Goal: Task Accomplishment & Management: Manage account settings

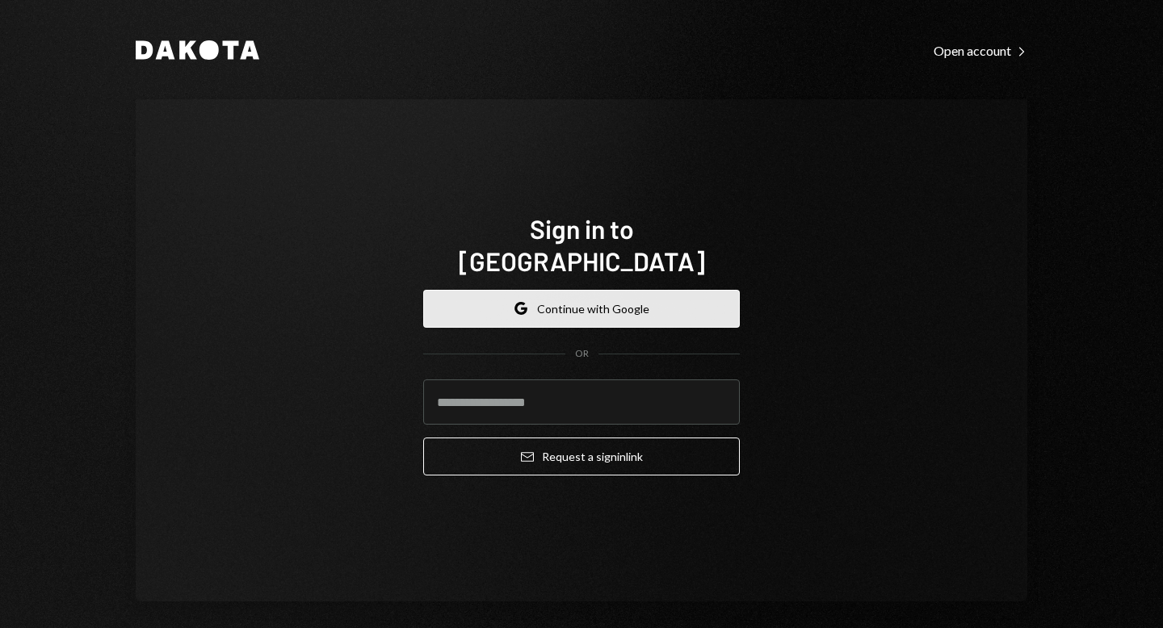
click at [627, 300] on button "Google Continue with Google" at bounding box center [581, 309] width 317 height 38
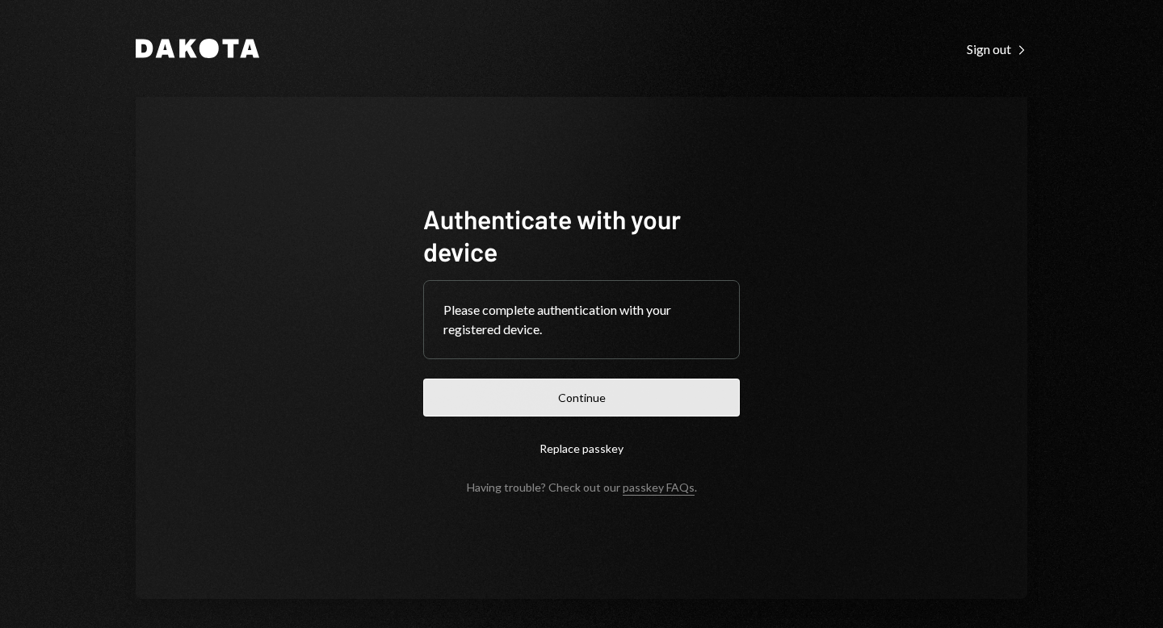
click at [593, 402] on button "Continue" at bounding box center [581, 398] width 317 height 38
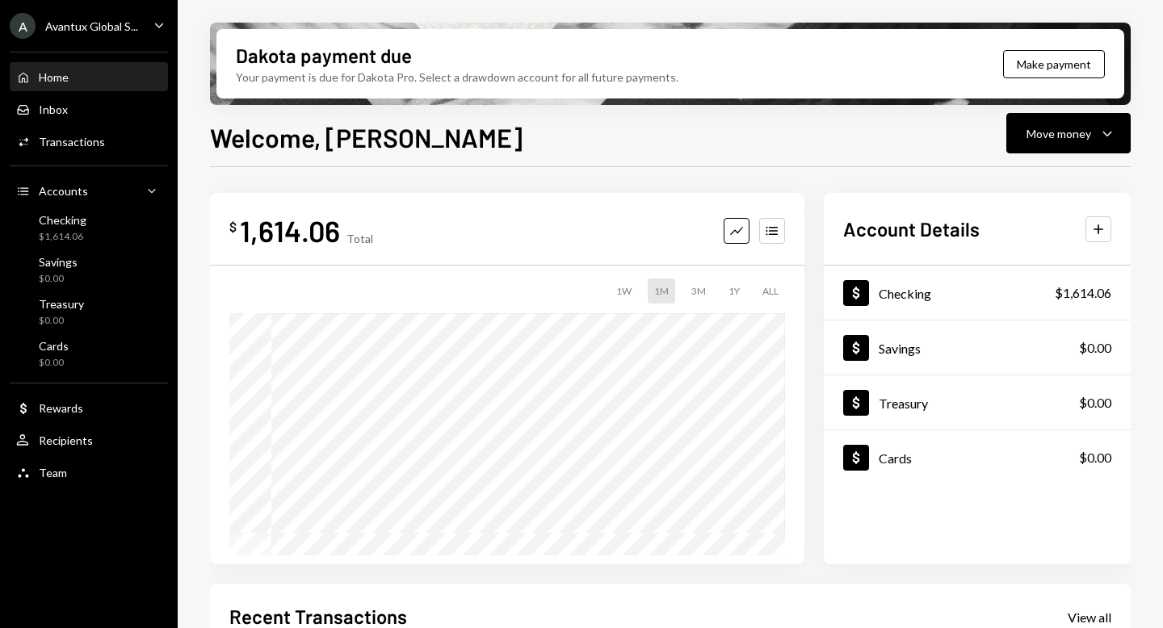
click at [112, 27] on div "Avantux Global S..." at bounding box center [91, 26] width 93 height 14
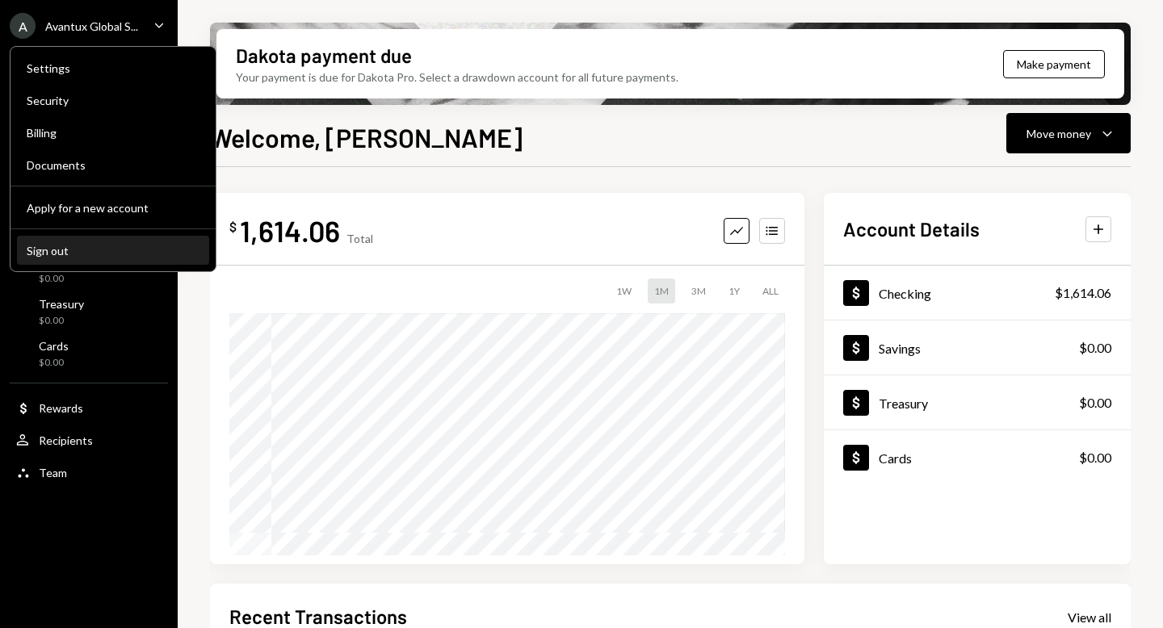
click at [95, 252] on div "Sign out" at bounding box center [113, 251] width 173 height 14
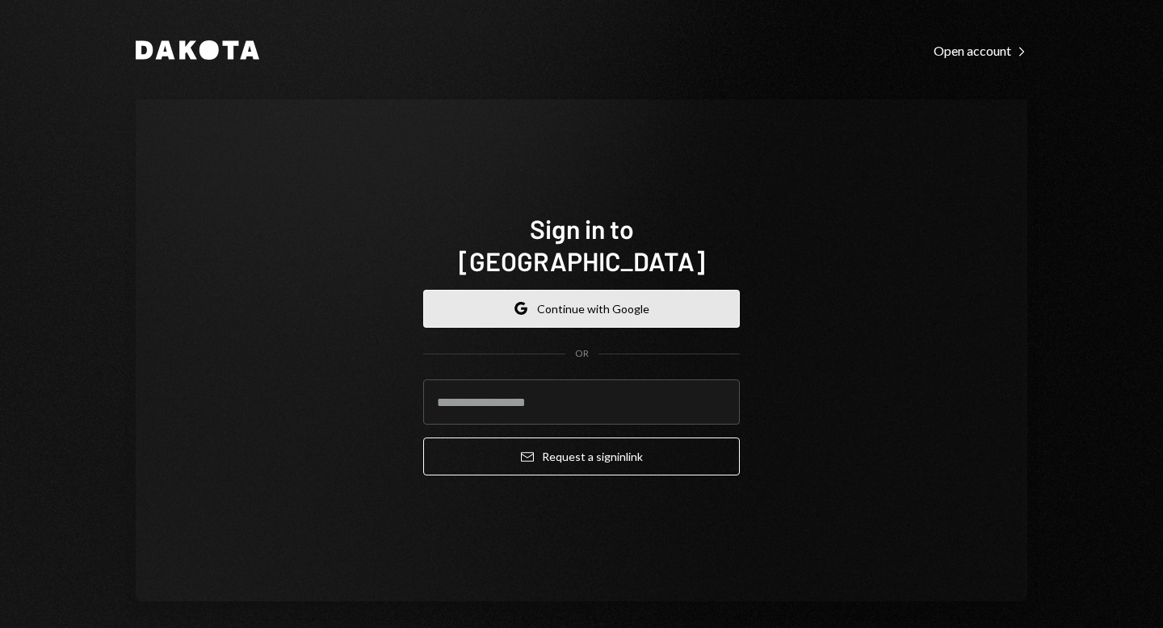
click at [572, 290] on button "Google Continue with Google" at bounding box center [581, 309] width 317 height 38
